Goal: Task Accomplishment & Management: Complete application form

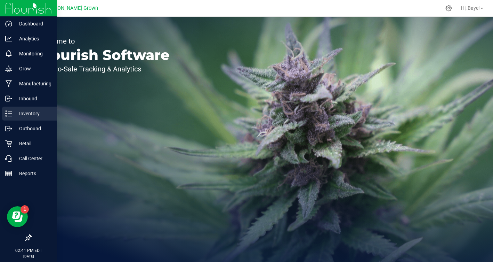
click at [10, 112] on icon at bounding box center [8, 113] width 7 height 7
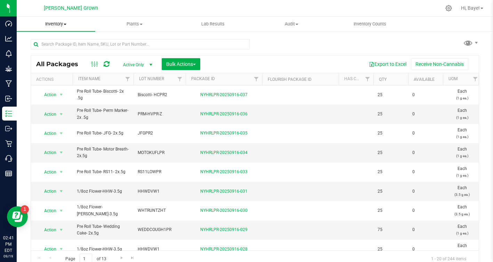
click at [62, 25] on span "Inventory" at bounding box center [56, 24] width 79 height 6
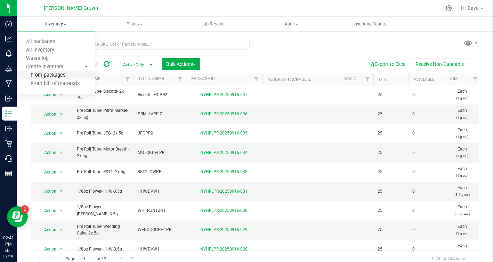
click at [51, 73] on span "From packages" at bounding box center [41, 75] width 49 height 6
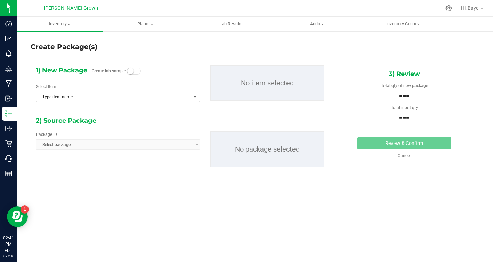
click at [121, 95] on span "Type item name" at bounding box center [113, 97] width 155 height 10
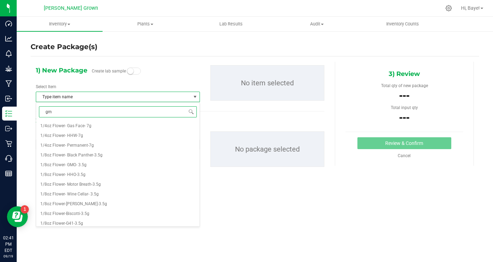
type input "gmo"
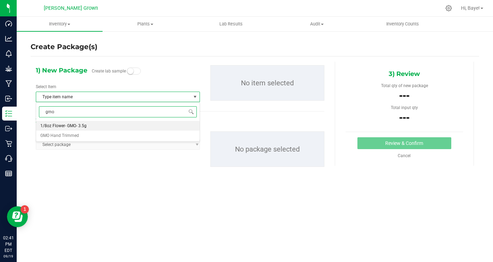
click at [114, 125] on li "1/8oz Flower- GMO- 3.5g" at bounding box center [118, 126] width 164 height 10
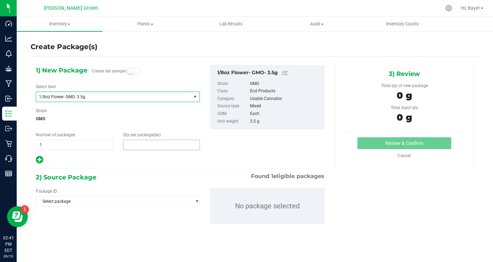
click at [146, 146] on span at bounding box center [161, 145] width 77 height 10
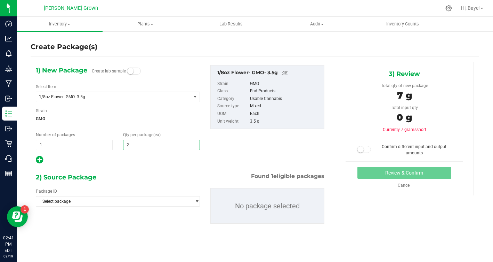
type input "25"
click at [126, 172] on div "2) Source Package Found 1 eligible packages" at bounding box center [180, 177] width 289 height 10
click at [112, 203] on span "Select package" at bounding box center [113, 201] width 155 height 10
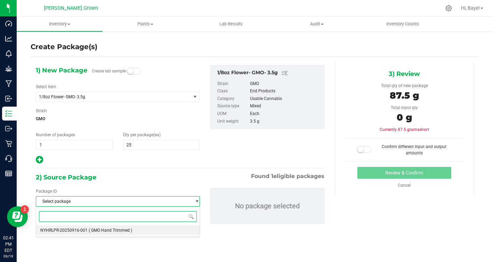
click at [103, 228] on span "( GMO Hand Trimmed )" at bounding box center [111, 230] width 44 height 5
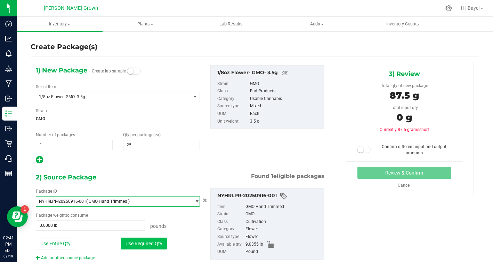
click at [132, 244] on button "Use Required Qty" at bounding box center [144, 243] width 46 height 12
type input "0.1929 lb"
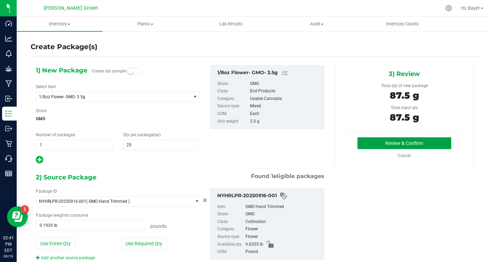
click at [418, 147] on button "Review & Confirm" at bounding box center [405, 143] width 94 height 12
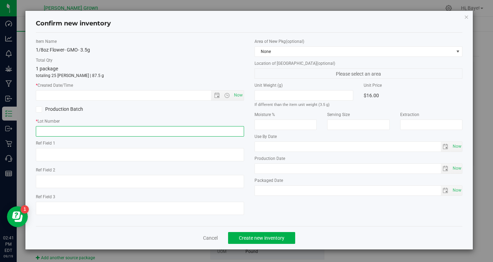
click at [108, 126] on input "text" at bounding box center [140, 131] width 208 height 10
type input "GMO-08"
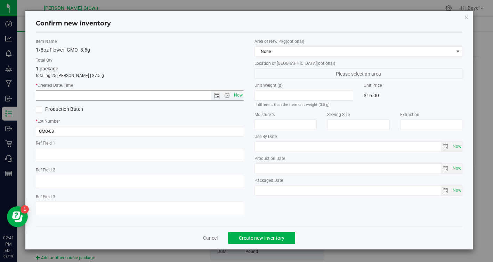
click at [240, 93] on span "Now" at bounding box center [238, 95] width 12 height 10
type input "[DATE] 2:41 PM"
click at [456, 148] on span "Now" at bounding box center [457, 146] width 12 height 10
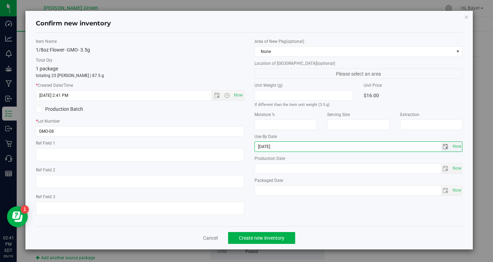
click at [268, 146] on input "[DATE]" at bounding box center [348, 147] width 186 height 10
type input "[DATE]"
click at [459, 190] on span "Now" at bounding box center [457, 190] width 12 height 10
type input "[DATE]"
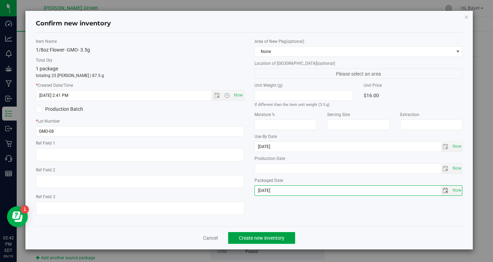
click at [248, 237] on span "Create new inventory" at bounding box center [262, 238] width 46 height 6
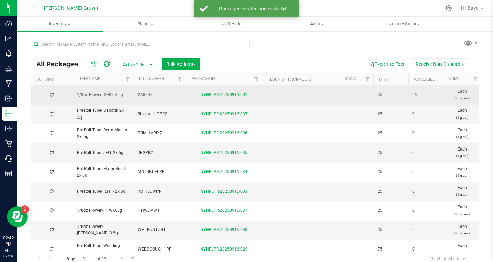
type input "[DATE]"
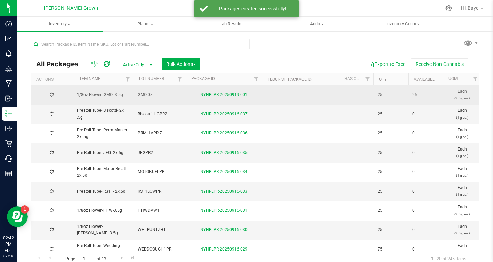
type input "[DATE]"
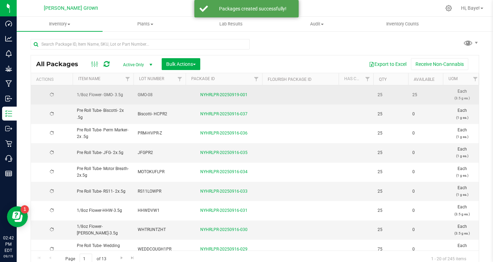
type input "[DATE]"
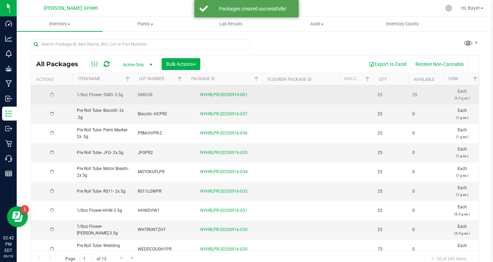
type input "[DATE]"
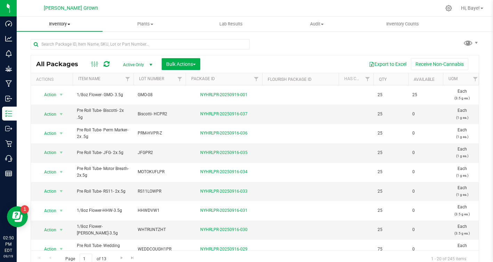
click at [64, 23] on span "Inventory" at bounding box center [60, 24] width 86 height 6
click at [47, 77] on span "From packages" at bounding box center [41, 75] width 49 height 6
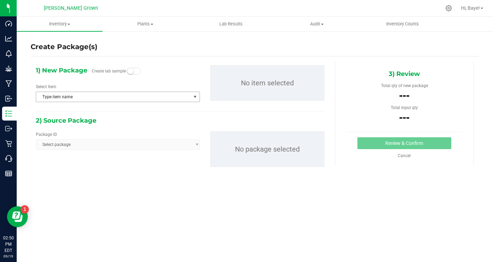
click at [139, 99] on span "Type item name" at bounding box center [113, 97] width 155 height 10
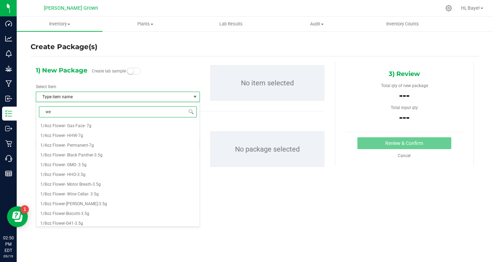
type input "wed"
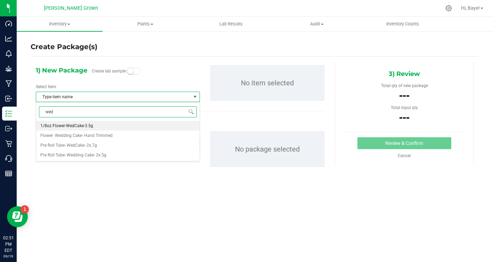
click at [125, 126] on li "1/8oz Flower-WedCake-3.5g" at bounding box center [118, 126] width 164 height 10
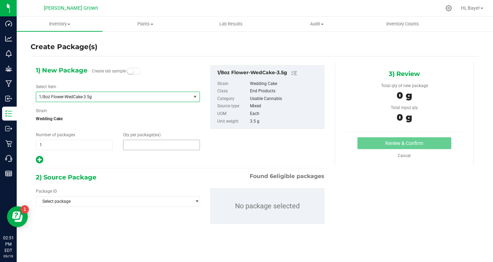
click at [152, 142] on span at bounding box center [161, 145] width 77 height 10
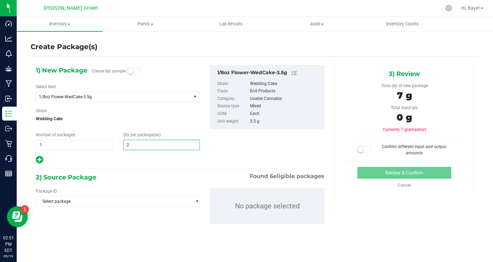
type input "25"
click at [134, 166] on div "1) New Package Create lab sample Select Item 1/8oz Flower-WedCake-3.5g 1/4oz Fl…" at bounding box center [180, 150] width 299 height 176
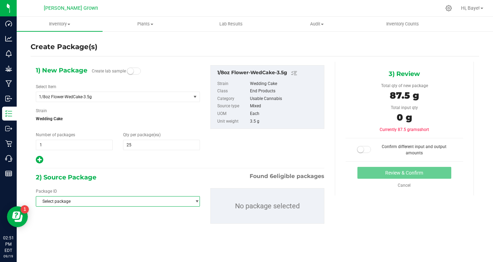
click at [124, 200] on span "Select package" at bounding box center [113, 201] width 155 height 10
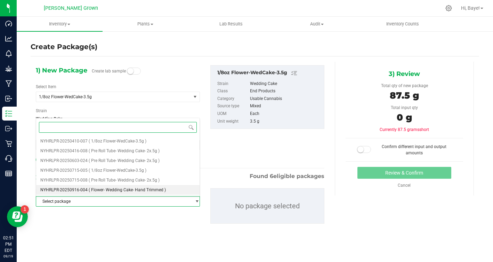
click at [147, 189] on span "( Flower- Wedding Cake- Hand Trimmed )" at bounding box center [127, 189] width 77 height 5
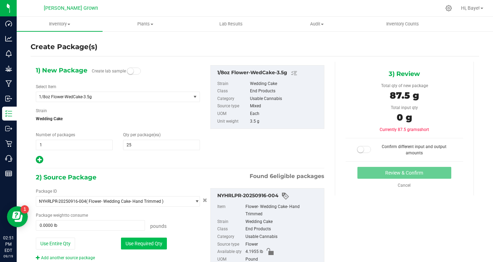
click at [144, 240] on button "Use Required Qty" at bounding box center [144, 243] width 46 height 12
type input "0.1929 lb"
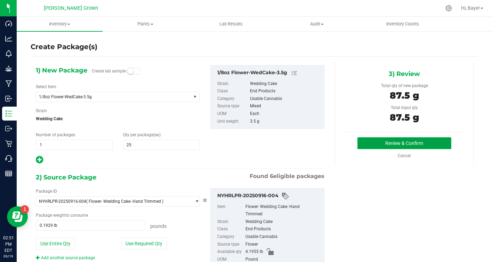
click at [421, 137] on button "Review & Confirm" at bounding box center [405, 143] width 94 height 12
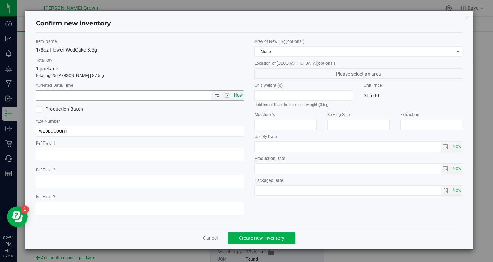
click at [239, 97] on span "Now" at bounding box center [238, 95] width 12 height 10
type input "[DATE] 2:51 PM"
click at [461, 143] on span "Now" at bounding box center [457, 146] width 12 height 10
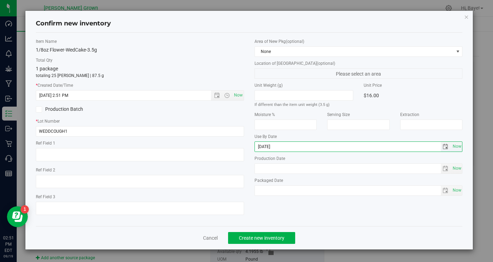
click at [268, 147] on input "[DATE]" at bounding box center [348, 147] width 186 height 10
type input "[DATE]"
click at [460, 192] on span "Now" at bounding box center [457, 190] width 12 height 10
type input "[DATE]"
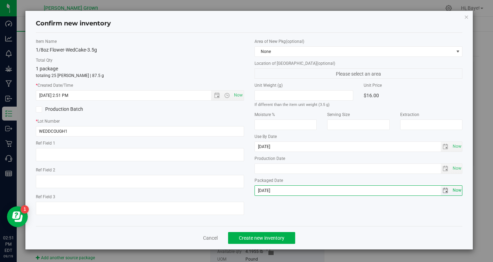
click at [460, 192] on span "Now" at bounding box center [457, 190] width 12 height 10
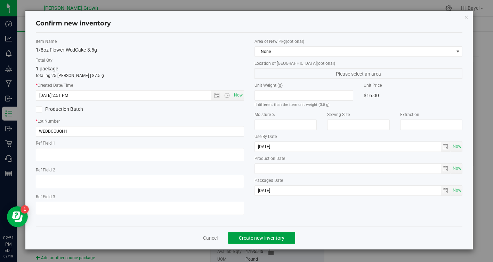
click at [276, 239] on span "Create new inventory" at bounding box center [262, 238] width 46 height 6
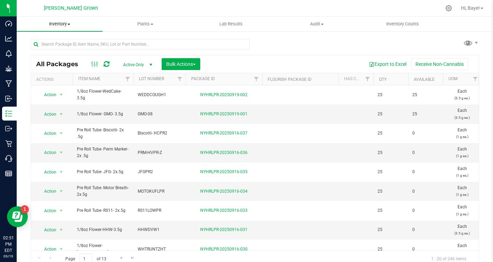
click at [62, 23] on span "Inventory" at bounding box center [60, 24] width 86 height 6
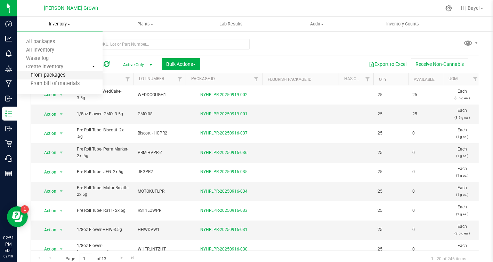
click at [56, 72] on li "From packages" at bounding box center [60, 75] width 86 height 8
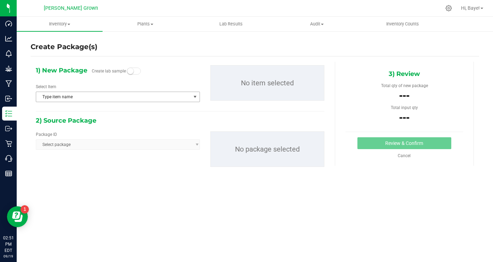
click at [113, 94] on span "Type item name" at bounding box center [113, 97] width 155 height 10
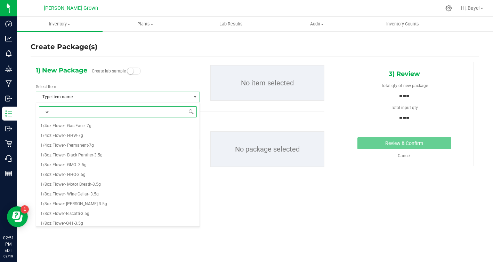
type input "w.r"
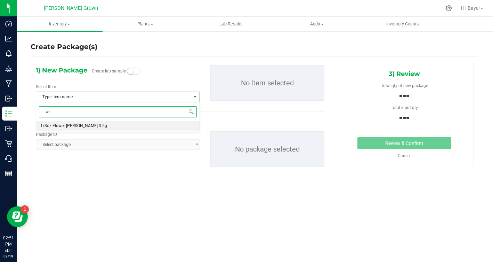
click at [91, 126] on li "1/8oz Flower-[PERSON_NAME]-3.5g" at bounding box center [118, 126] width 164 height 10
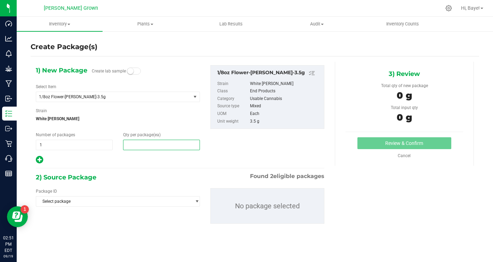
click at [165, 148] on span at bounding box center [161, 145] width 77 height 10
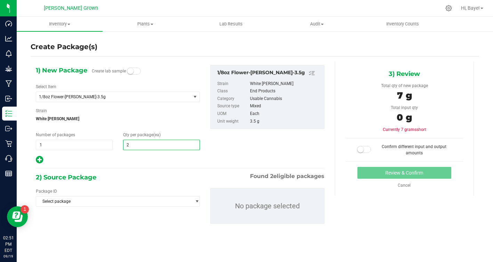
type input "25"
click at [141, 168] on hr at bounding box center [180, 168] width 289 height 1
click at [122, 200] on span "Select package" at bounding box center [113, 201] width 155 height 10
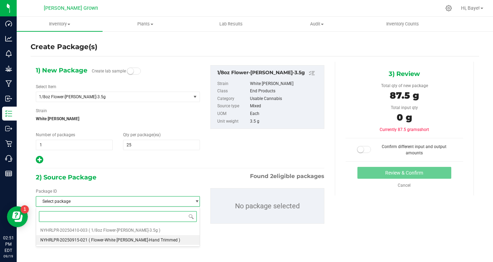
click at [113, 241] on span "( Flower-White [PERSON_NAME]-Hand Trimmed )" at bounding box center [135, 239] width 92 height 5
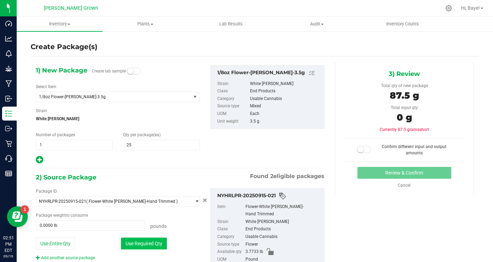
click at [155, 242] on button "Use Required Qty" at bounding box center [144, 243] width 46 height 12
type input "0.1929 lb"
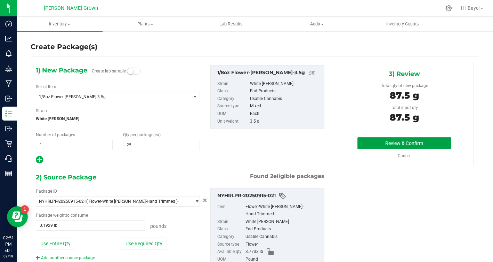
click at [379, 144] on button "Review & Confirm" at bounding box center [405, 143] width 94 height 12
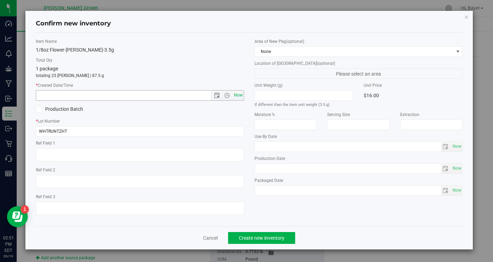
click at [238, 94] on span "Now" at bounding box center [238, 95] width 12 height 10
type input "[DATE] 2:51 PM"
click at [458, 147] on span "Now" at bounding box center [457, 146] width 12 height 10
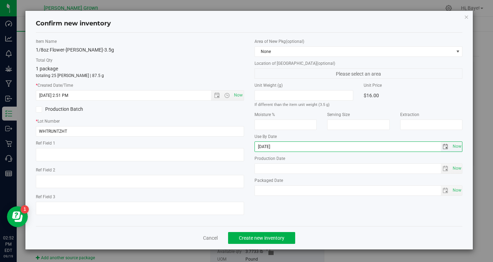
click at [266, 147] on input "[DATE]" at bounding box center [348, 147] width 186 height 10
type input "[DATE]"
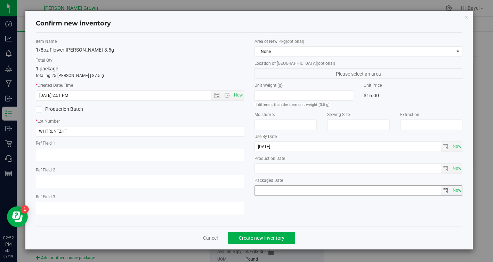
click at [459, 190] on span "Now" at bounding box center [457, 190] width 12 height 10
type input "[DATE]"
click at [244, 235] on span "Create new inventory" at bounding box center [262, 238] width 46 height 6
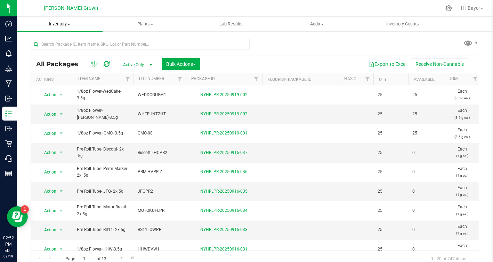
click at [71, 25] on span "Inventory" at bounding box center [60, 24] width 86 height 6
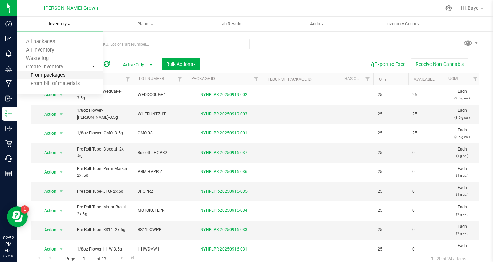
click at [46, 76] on span "From packages" at bounding box center [41, 75] width 49 height 6
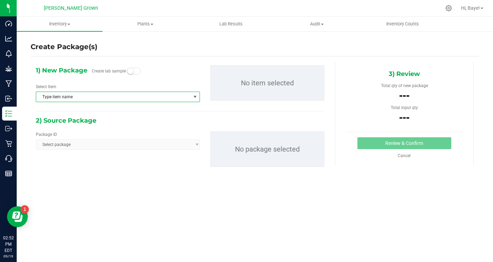
click at [107, 98] on span "Type item name" at bounding box center [113, 97] width 155 height 10
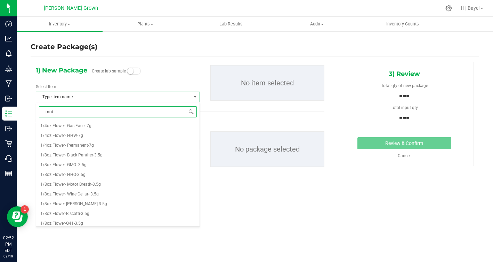
type input "moto"
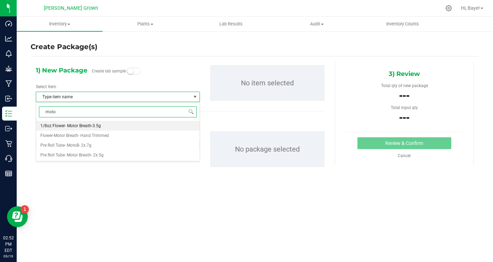
click at [113, 124] on li "1/8oz Flower- Motor Breath-3.5g" at bounding box center [118, 126] width 164 height 10
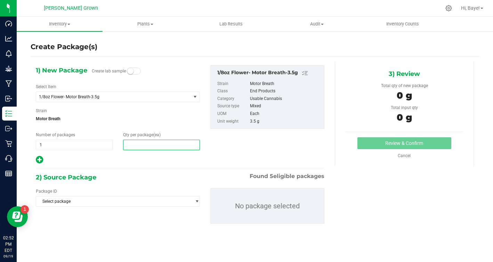
click at [144, 142] on span at bounding box center [161, 145] width 77 height 10
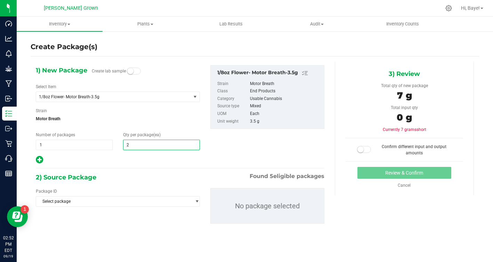
type input "25"
click at [133, 162] on div at bounding box center [118, 159] width 164 height 9
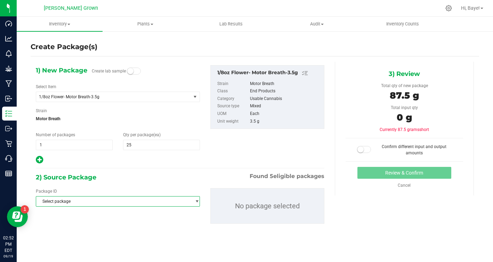
click at [117, 202] on span "Select package" at bounding box center [113, 201] width 155 height 10
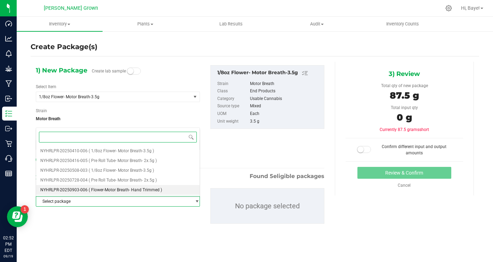
click at [139, 188] on span "( Flower-Motor Breath- Hand Trimmed )" at bounding box center [125, 189] width 73 height 5
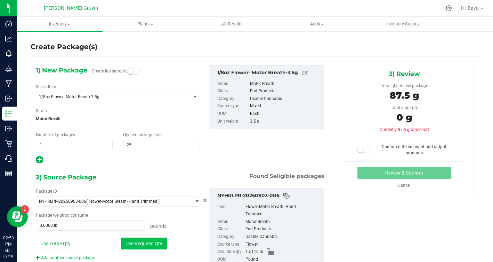
click at [144, 242] on button "Use Required Qty" at bounding box center [144, 243] width 46 height 12
type input "0.1929 lb"
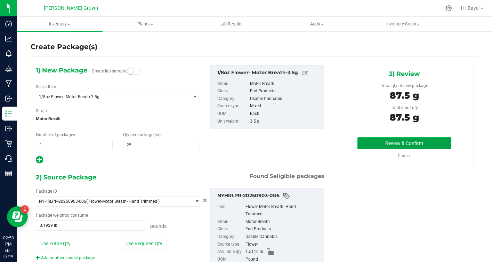
click at [431, 137] on button "Review & Confirm" at bounding box center [405, 143] width 94 height 12
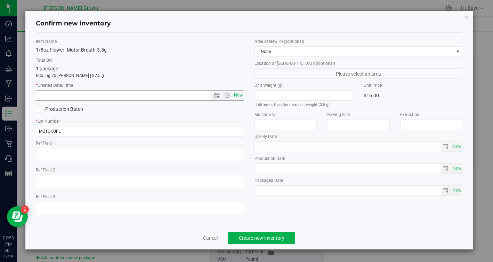
click at [236, 97] on span "Now" at bounding box center [238, 95] width 12 height 10
type input "[DATE] 2:53 PM"
click at [463, 148] on span "Now" at bounding box center [359, 146] width 208 height 10
click at [460, 147] on span "Now" at bounding box center [457, 146] width 12 height 10
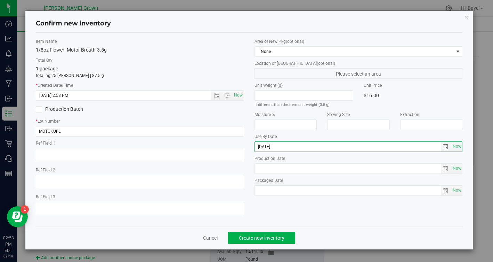
click at [266, 147] on input "[DATE]" at bounding box center [348, 147] width 186 height 10
type input "[DATE]"
click at [459, 190] on span "Now" at bounding box center [457, 190] width 12 height 10
type input "[DATE]"
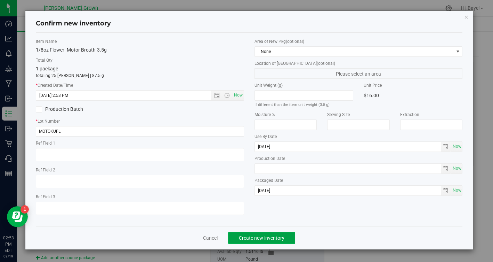
click at [264, 236] on span "Create new inventory" at bounding box center [262, 238] width 46 height 6
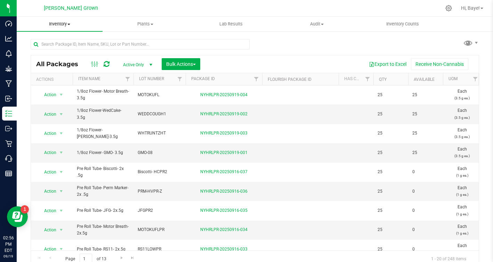
click at [67, 23] on span "Inventory" at bounding box center [60, 24] width 86 height 6
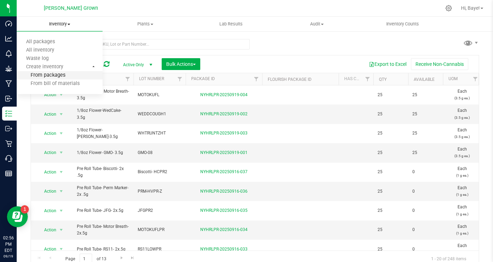
click at [61, 76] on span "From packages" at bounding box center [41, 75] width 49 height 6
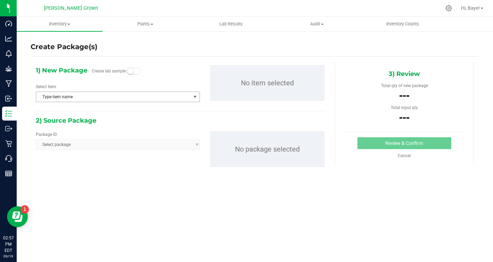
click at [105, 93] on span "Type item name" at bounding box center [113, 97] width 155 height 10
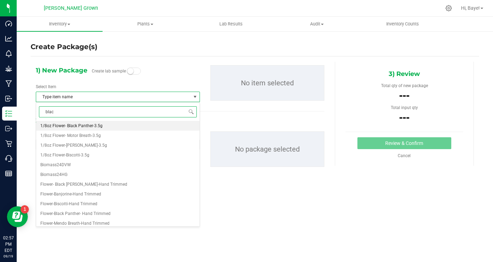
type input "black"
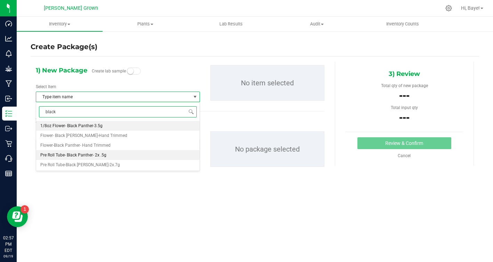
click at [88, 157] on li "Pre Roll Tube- Black Panther- 2x .5g" at bounding box center [118, 155] width 164 height 10
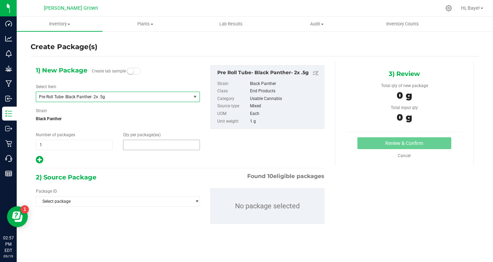
click at [133, 148] on span at bounding box center [161, 145] width 77 height 10
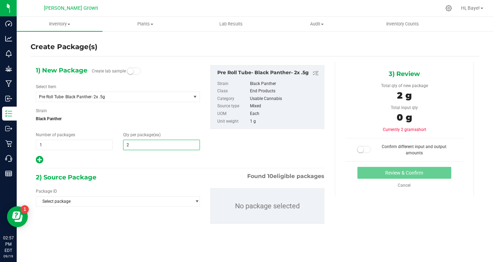
type input "25"
click at [121, 174] on div "2) Source Package Found 10 eligible packages" at bounding box center [180, 177] width 289 height 10
click at [111, 200] on span "Select package" at bounding box center [113, 201] width 155 height 10
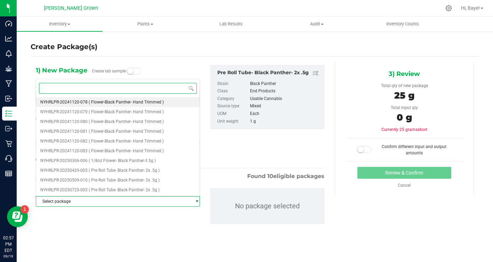
click at [140, 103] on span "( Flower-Black Panther- Hand Trimmed )" at bounding box center [126, 102] width 75 height 5
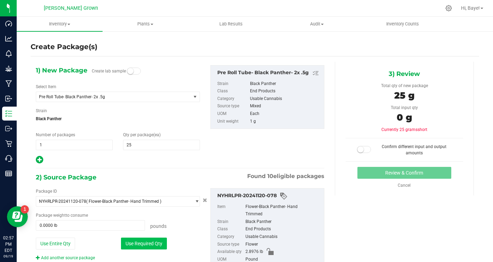
click at [149, 245] on button "Use Required Qty" at bounding box center [144, 243] width 46 height 12
type input "0.0551 lb"
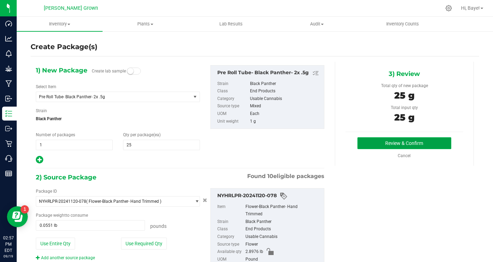
click at [399, 140] on button "Review & Confirm" at bounding box center [405, 143] width 94 height 12
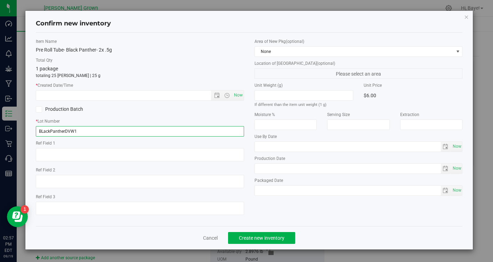
click at [157, 127] on input "BLackPantherDVW1" at bounding box center [140, 131] width 208 height 10
type input "BLACKPANPR2"
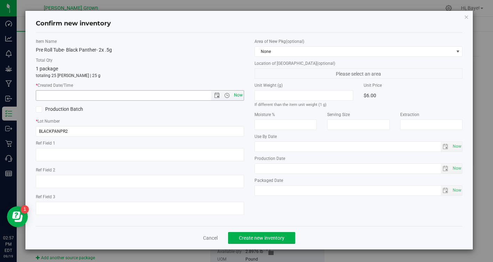
click at [240, 94] on span "Now" at bounding box center [238, 95] width 12 height 10
type input "[DATE] 2:57 PM"
click at [460, 145] on span "Now" at bounding box center [457, 146] width 12 height 10
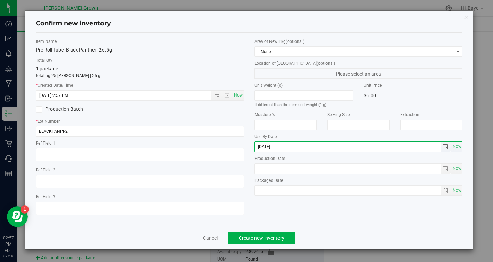
click at [267, 146] on input "[DATE]" at bounding box center [348, 147] width 186 height 10
type input "[DATE]"
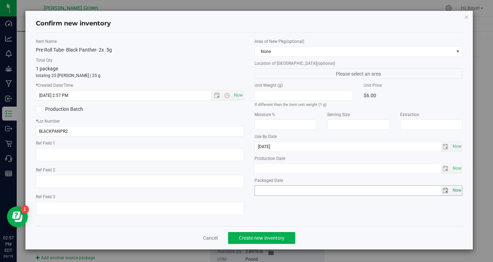
click at [456, 189] on span "Now" at bounding box center [457, 190] width 12 height 10
type input "[DATE]"
click at [269, 234] on button "Create new inventory" at bounding box center [261, 238] width 67 height 12
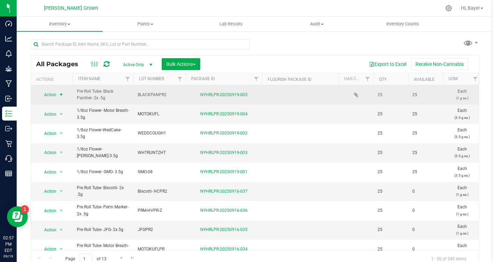
click at [58, 97] on span "select" at bounding box center [61, 95] width 9 height 10
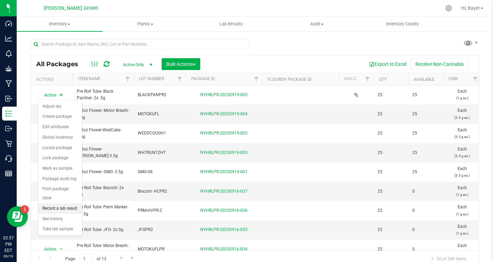
click at [69, 203] on li "Record a lab result" at bounding box center [60, 208] width 44 height 10
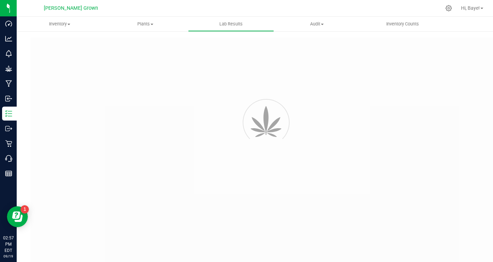
type input "NYHRLPR-20250919-005"
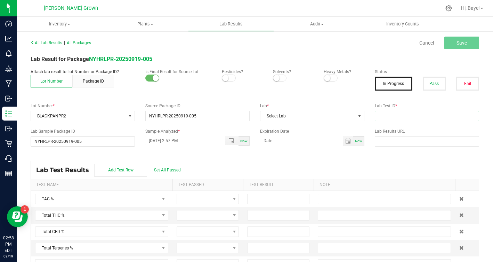
click at [401, 114] on input "text" at bounding box center [427, 116] width 104 height 10
paste input "AL41122007-005"
type input "AL41122007-005"
click at [435, 82] on button "Pass" at bounding box center [434, 84] width 23 height 14
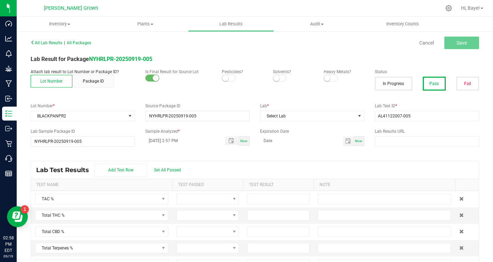
click at [333, 80] on span at bounding box center [331, 77] width 14 height 7
click at [228, 79] on small at bounding box center [225, 78] width 6 height 6
click at [159, 168] on span "Set All Passed" at bounding box center [167, 169] width 27 height 5
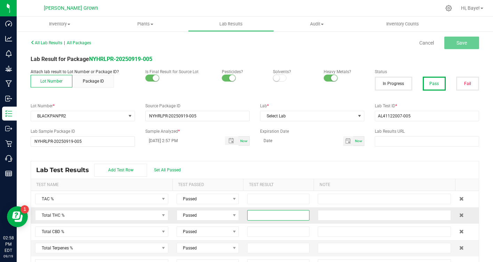
click at [255, 212] on input at bounding box center [279, 215] width 62 height 10
type input "25.3900"
click at [347, 162] on div "Lab Test Results Add Test Row Set All Passed" at bounding box center [255, 169] width 448 height 17
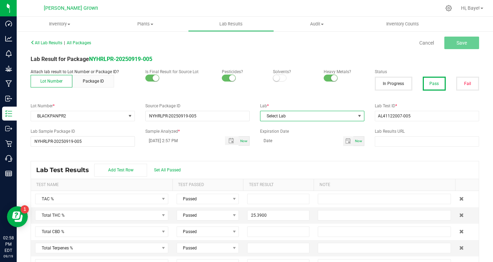
click at [290, 117] on span "Select Lab" at bounding box center [308, 116] width 95 height 10
click at [286, 144] on li "Kaycha Labs" at bounding box center [313, 146] width 104 height 12
click at [459, 39] on button "Save" at bounding box center [462, 43] width 35 height 13
type input "25.3900"
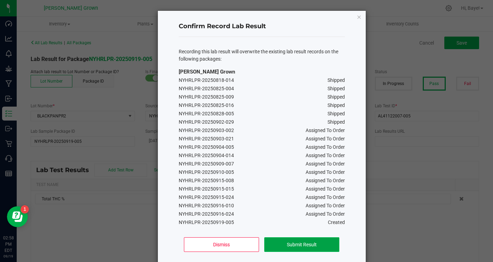
click at [279, 244] on button "Submit Result" at bounding box center [301, 244] width 75 height 15
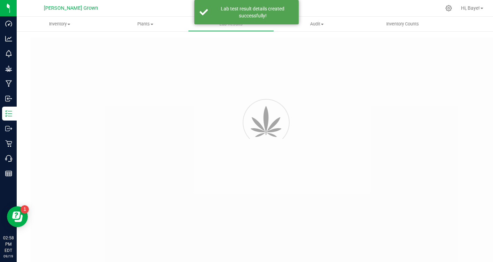
type input "NYHRLPR-20250919-005"
type input "AL41122007-005"
type input "NYHRLPR-20250919-005"
type input "[DATE] 2:57 PM"
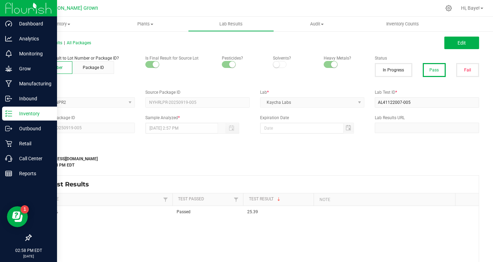
click at [18, 113] on p "Inventory" at bounding box center [33, 113] width 42 height 8
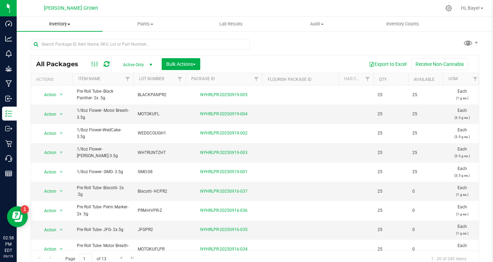
click at [63, 27] on uib-tab-heading "Inventory All packages All inventory Waste log Create inventory" at bounding box center [60, 24] width 86 height 15
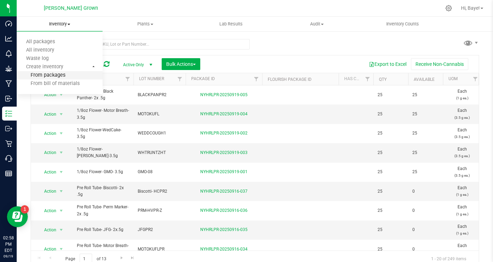
click at [56, 73] on span "From packages" at bounding box center [41, 75] width 49 height 6
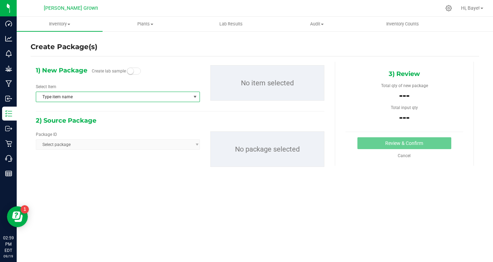
click at [80, 100] on span "Type item name" at bounding box center [113, 97] width 155 height 10
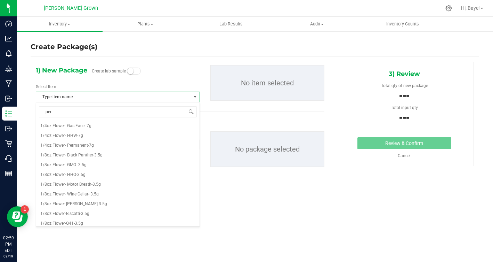
type input "perm"
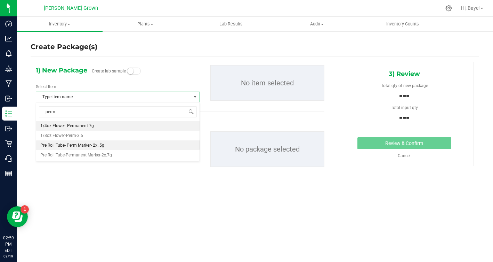
click at [88, 147] on span "Pre Roll Tube- Perm Marker- 2x .5g" at bounding box center [72, 145] width 64 height 5
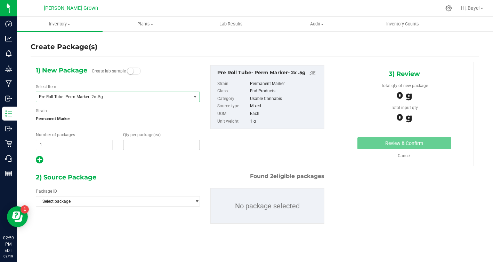
click at [147, 142] on span at bounding box center [161, 145] width 77 height 10
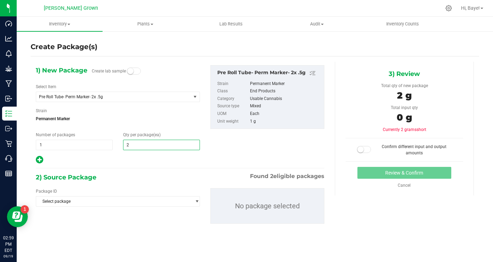
type input "25"
click at [112, 173] on div "2) Source Package Found 2 eligible packages" at bounding box center [180, 177] width 289 height 10
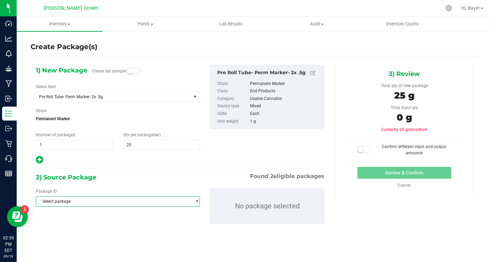
click at [101, 202] on span "Select package" at bounding box center [113, 201] width 155 height 10
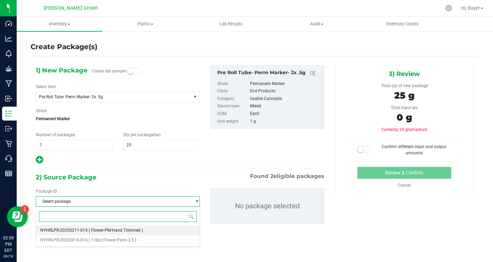
click at [102, 230] on span "( Flower-PM-Hand Trimmed )" at bounding box center [116, 230] width 54 height 5
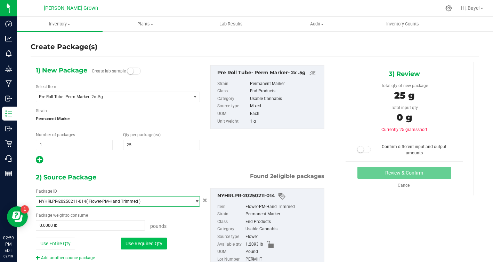
click at [153, 240] on button "Use Required Qty" at bounding box center [144, 243] width 46 height 12
type input "0.0551 lb"
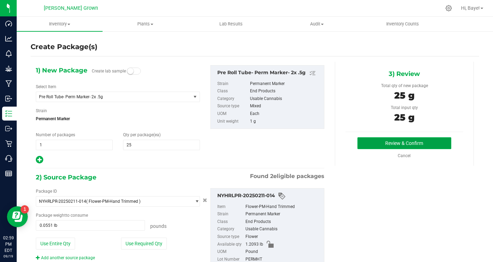
click at [369, 144] on button "Review & Confirm" at bounding box center [405, 143] width 94 height 12
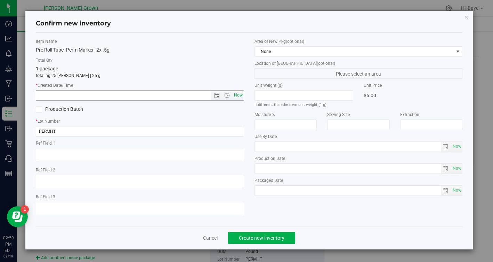
click at [239, 97] on span "Now" at bounding box center [238, 95] width 12 height 10
type input "[DATE] 2:59 PM"
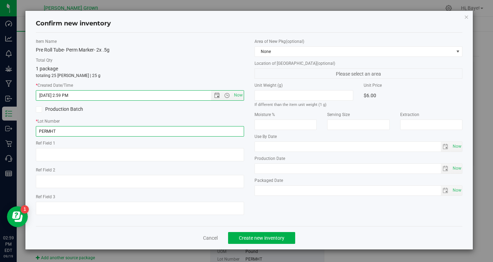
click at [191, 129] on input "PERMHT" at bounding box center [140, 131] width 208 height 10
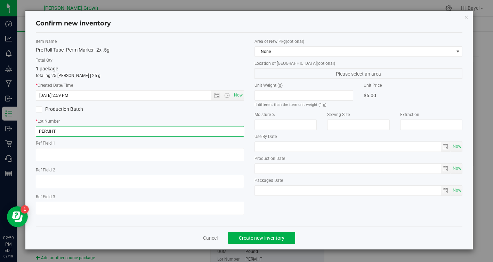
click at [191, 129] on input "PERMHT" at bounding box center [140, 131] width 208 height 10
paste input "PRM-HVPR-Z"
type input "PRM-HVPR-Z"
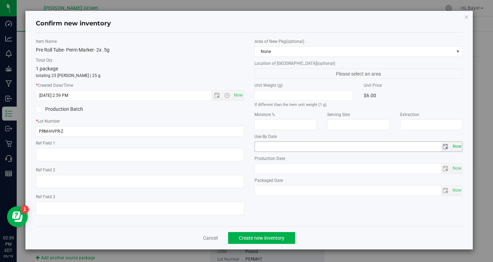
click at [458, 147] on span "Now" at bounding box center [457, 146] width 12 height 10
click at [266, 147] on input "[DATE]" at bounding box center [348, 147] width 186 height 10
type input "[DATE]"
click at [458, 187] on span "Now" at bounding box center [457, 190] width 12 height 10
type input "[DATE]"
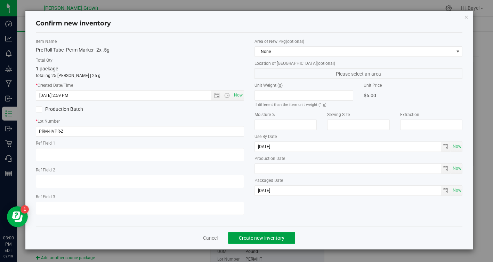
click at [264, 241] on button "Create new inventory" at bounding box center [261, 238] width 67 height 12
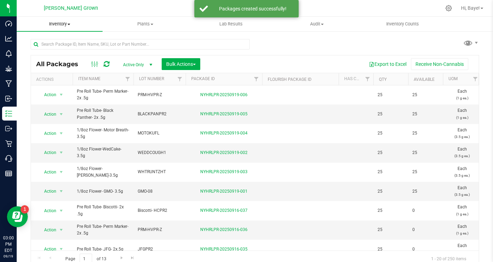
click at [68, 26] on span "Inventory" at bounding box center [60, 24] width 86 height 6
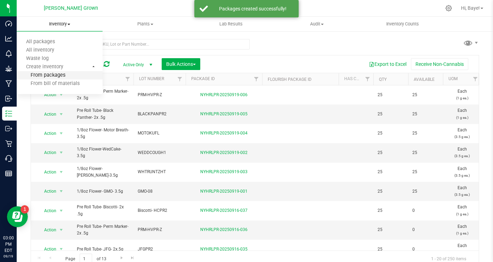
click at [66, 78] on li "From packages" at bounding box center [60, 75] width 86 height 8
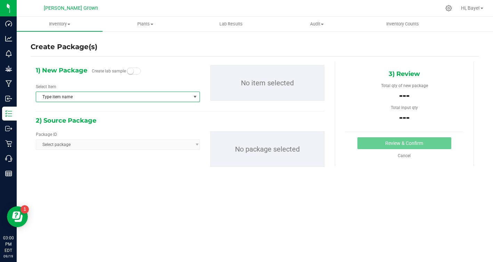
click at [97, 97] on span "Type item name" at bounding box center [113, 97] width 155 height 10
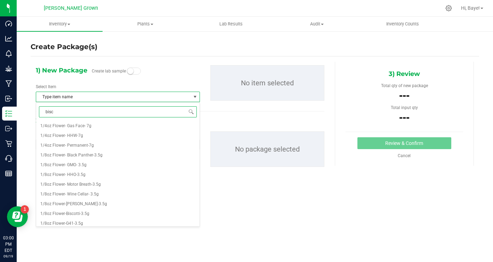
type input "bisco"
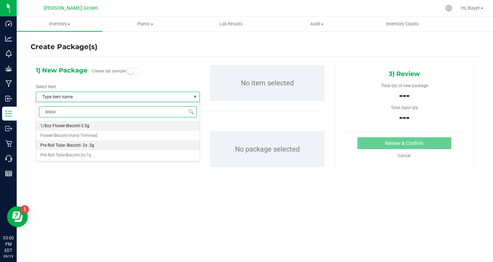
click at [99, 146] on li "Pre Roll Tube- Biscotti- 2x .5g" at bounding box center [118, 145] width 164 height 10
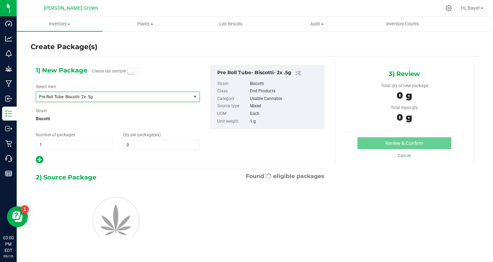
scroll to position [458, 0]
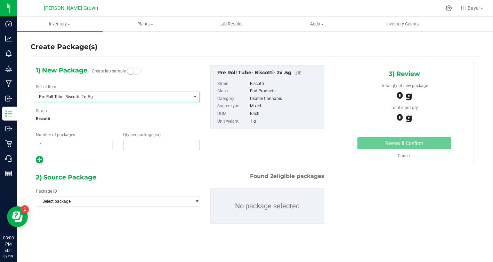
click at [129, 142] on span at bounding box center [161, 145] width 77 height 10
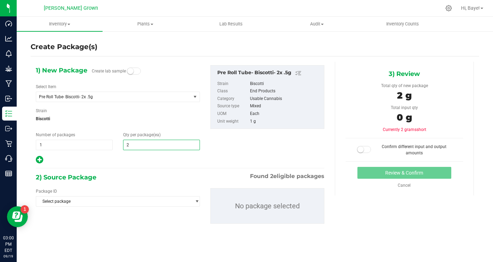
type input "25"
click at [110, 173] on div "2) Source Package Found 2 eligible packages" at bounding box center [180, 177] width 289 height 10
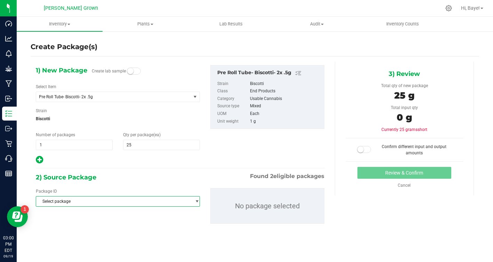
click at [104, 202] on span "Select package" at bounding box center [113, 201] width 155 height 10
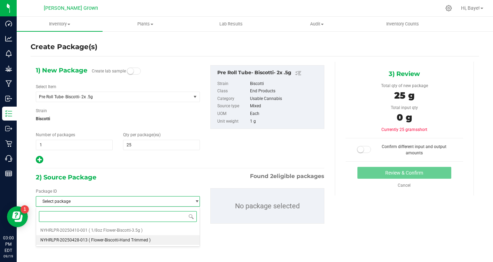
click at [102, 240] on span "( Flower-Biscotti-Hand Trimmed )" at bounding box center [120, 239] width 62 height 5
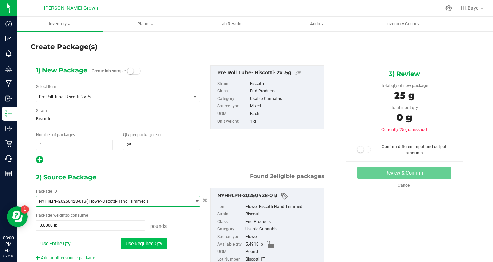
click at [132, 244] on button "Use Required Qty" at bounding box center [144, 243] width 46 height 12
type input "0.0551 lb"
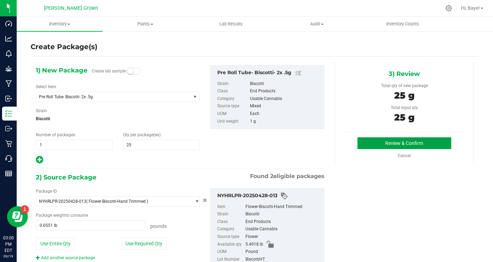
click at [374, 139] on button "Review & Confirm" at bounding box center [405, 143] width 94 height 12
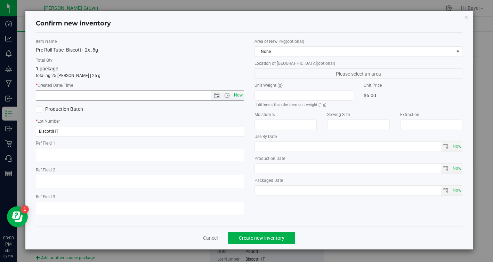
click at [238, 94] on span "Now" at bounding box center [238, 95] width 12 height 10
type input "[DATE] 3:00 PM"
click at [459, 148] on span "Now" at bounding box center [457, 146] width 12 height 10
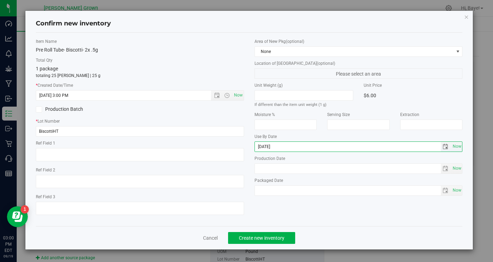
click at [264, 147] on input "[DATE]" at bounding box center [348, 147] width 186 height 10
type input "[DATE]"
click at [457, 191] on span "Now" at bounding box center [457, 190] width 12 height 10
type input "[DATE]"
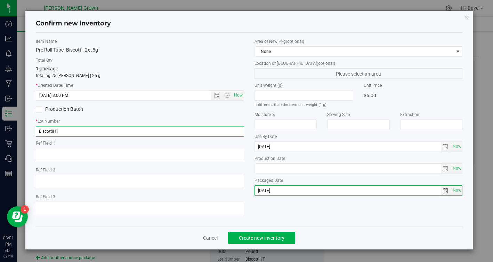
click at [203, 134] on input "BiscottiHT" at bounding box center [140, 131] width 208 height 10
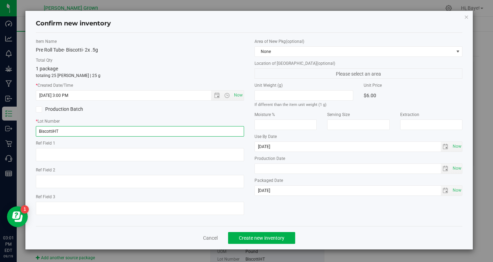
click at [203, 134] on input "BiscottiHT" at bounding box center [140, 131] width 208 height 10
paste input "Biscotti- HCPR2"
type input "Biscotti- HCPR2"
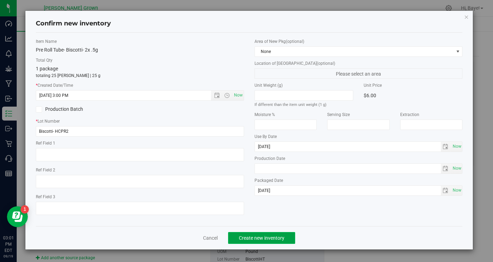
click at [261, 238] on span "Create new inventory" at bounding box center [262, 238] width 46 height 6
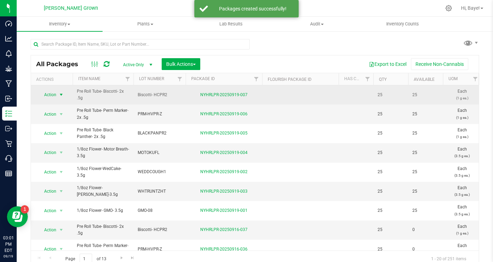
click at [56, 97] on span "Action" at bounding box center [47, 95] width 19 height 10
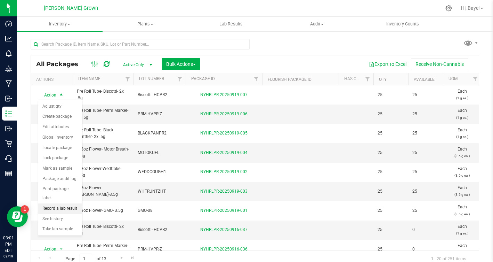
click at [66, 203] on li "Record a lab result" at bounding box center [60, 208] width 44 height 10
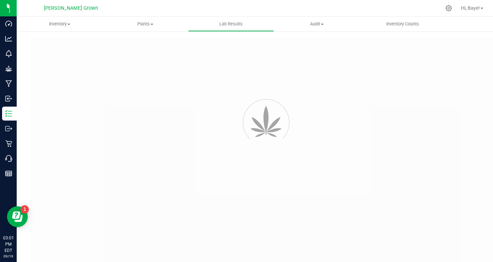
type input "NYHRLPR-20250919-007"
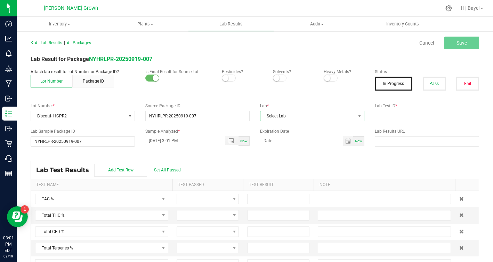
click at [315, 114] on span "Select Lab" at bounding box center [308, 116] width 95 height 10
click at [310, 142] on li "Kaycha Labs" at bounding box center [313, 146] width 104 height 12
click at [228, 81] on div at bounding box center [242, 78] width 41 height 7
click at [227, 72] on p "Pesticides?" at bounding box center [242, 72] width 41 height 6
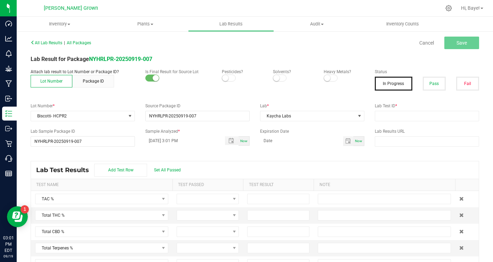
click at [227, 74] on p "Pesticides?" at bounding box center [242, 72] width 41 height 6
click at [226, 76] on small at bounding box center [225, 78] width 6 height 6
click at [333, 77] on span at bounding box center [331, 77] width 14 height 7
click at [433, 80] on button "Pass" at bounding box center [434, 84] width 23 height 14
click at [176, 170] on span "Set All Passed" at bounding box center [167, 169] width 27 height 5
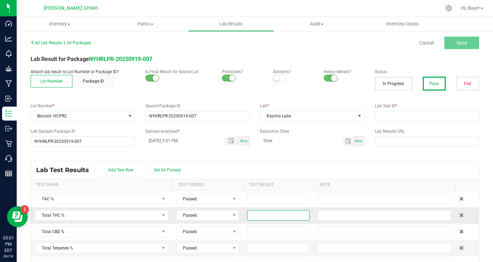
click at [272, 216] on input at bounding box center [279, 215] width 62 height 10
type input "31.1300"
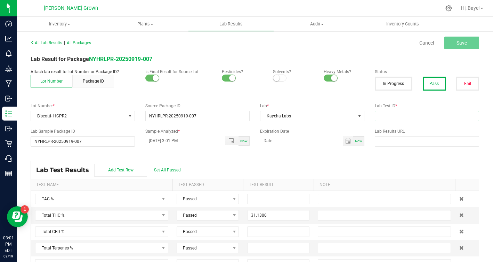
click at [398, 116] on input "text" at bounding box center [427, 116] width 104 height 10
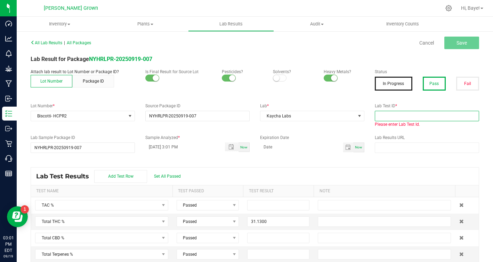
paste input "AL50909005-001"
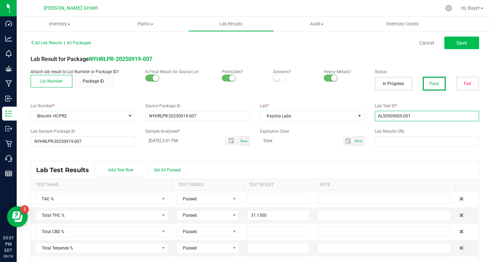
type input "AL50909005-001"
click at [471, 44] on button "Save" at bounding box center [462, 43] width 35 height 13
type input "31.1300"
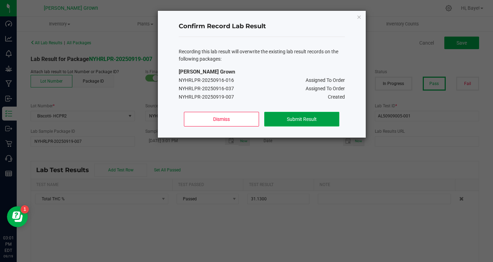
click at [298, 120] on button "Submit Result" at bounding box center [301, 119] width 75 height 15
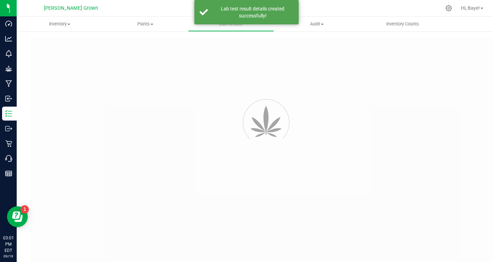
type input "NYHRLPR-20250919-007"
type input "AL50909005-001"
type input "NYHRLPR-20250919-007"
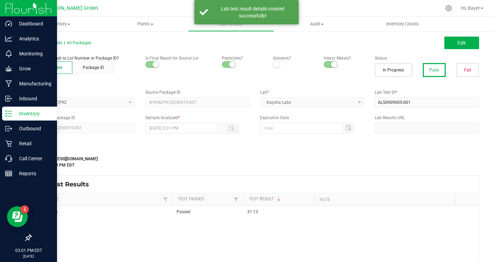
click at [16, 113] on p "Inventory" at bounding box center [33, 113] width 42 height 8
